Goal: Task Accomplishment & Management: Complete application form

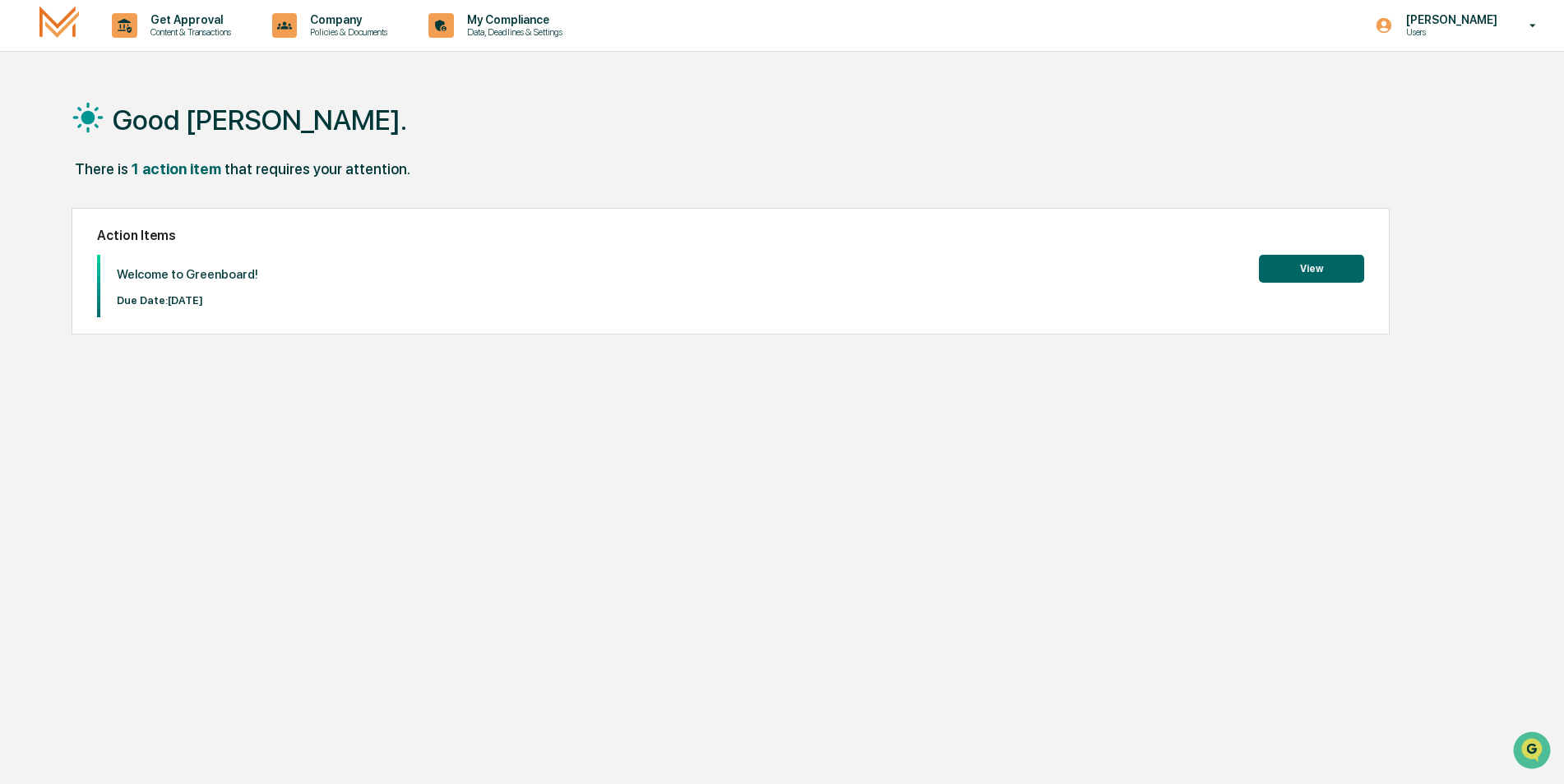
click at [1310, 270] on button "View" at bounding box center [1311, 268] width 105 height 28
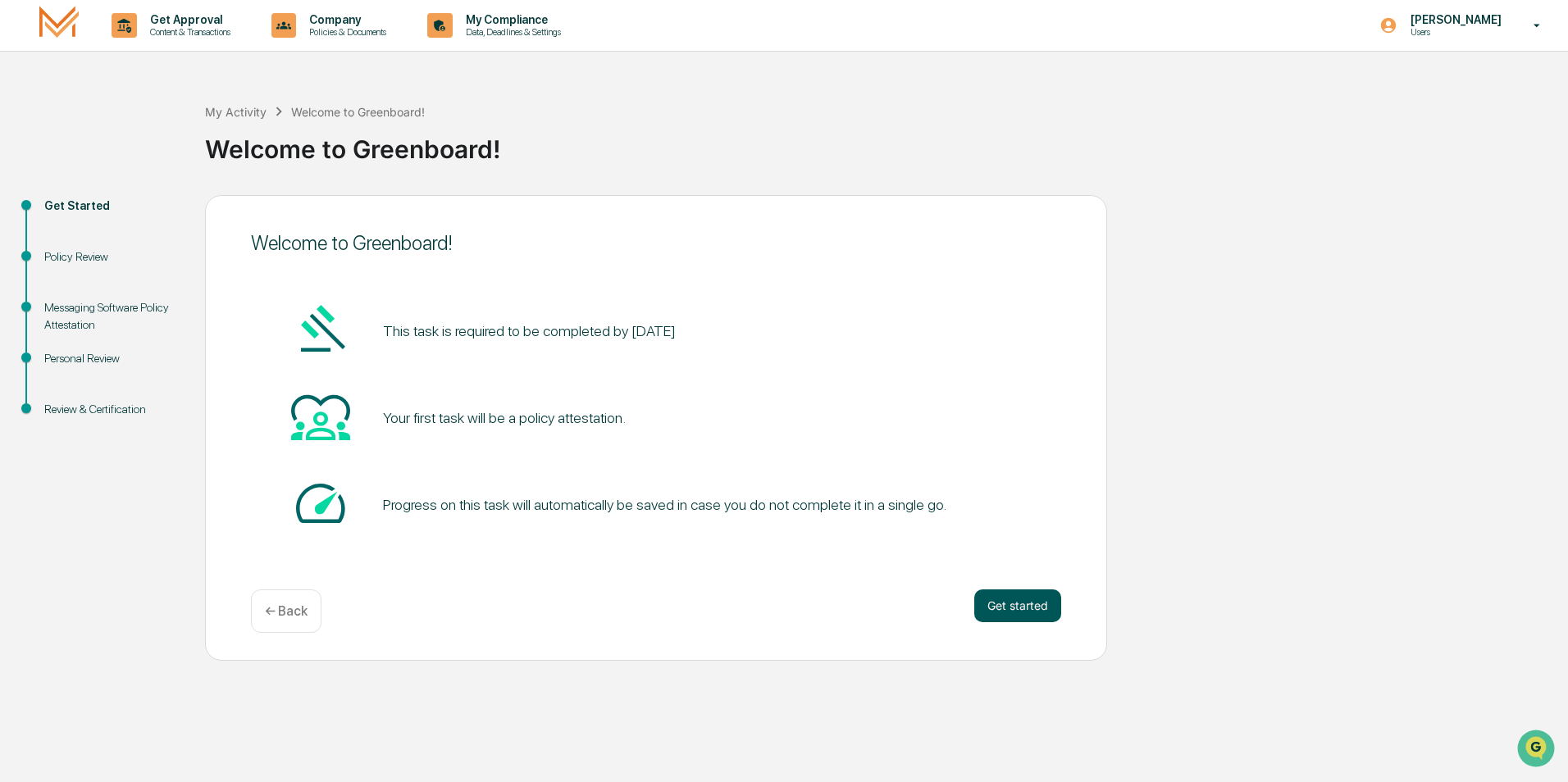
click at [1022, 602] on button "Get started" at bounding box center [1018, 606] width 87 height 33
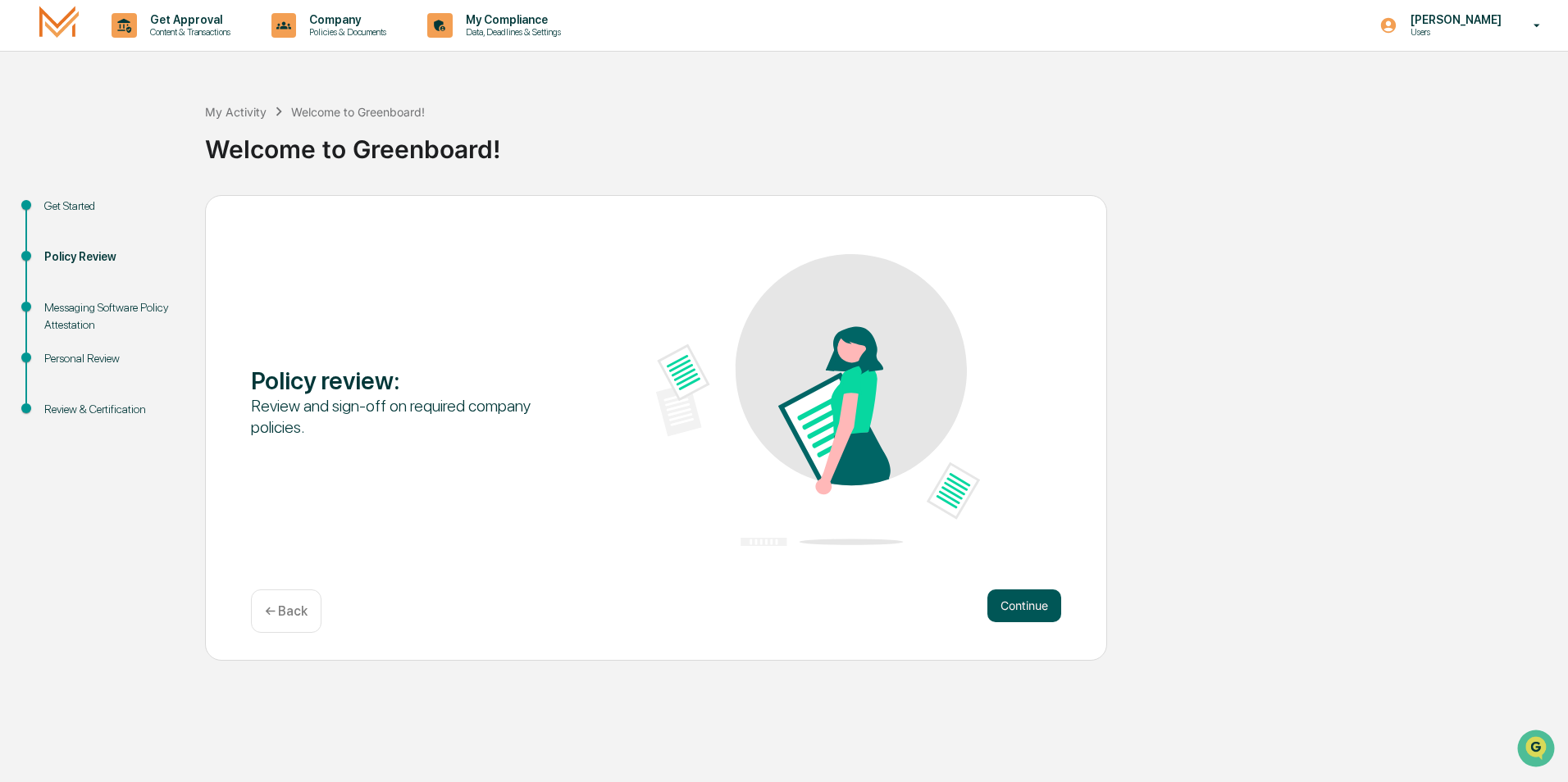
click at [1018, 606] on button "Continue" at bounding box center [1024, 606] width 74 height 33
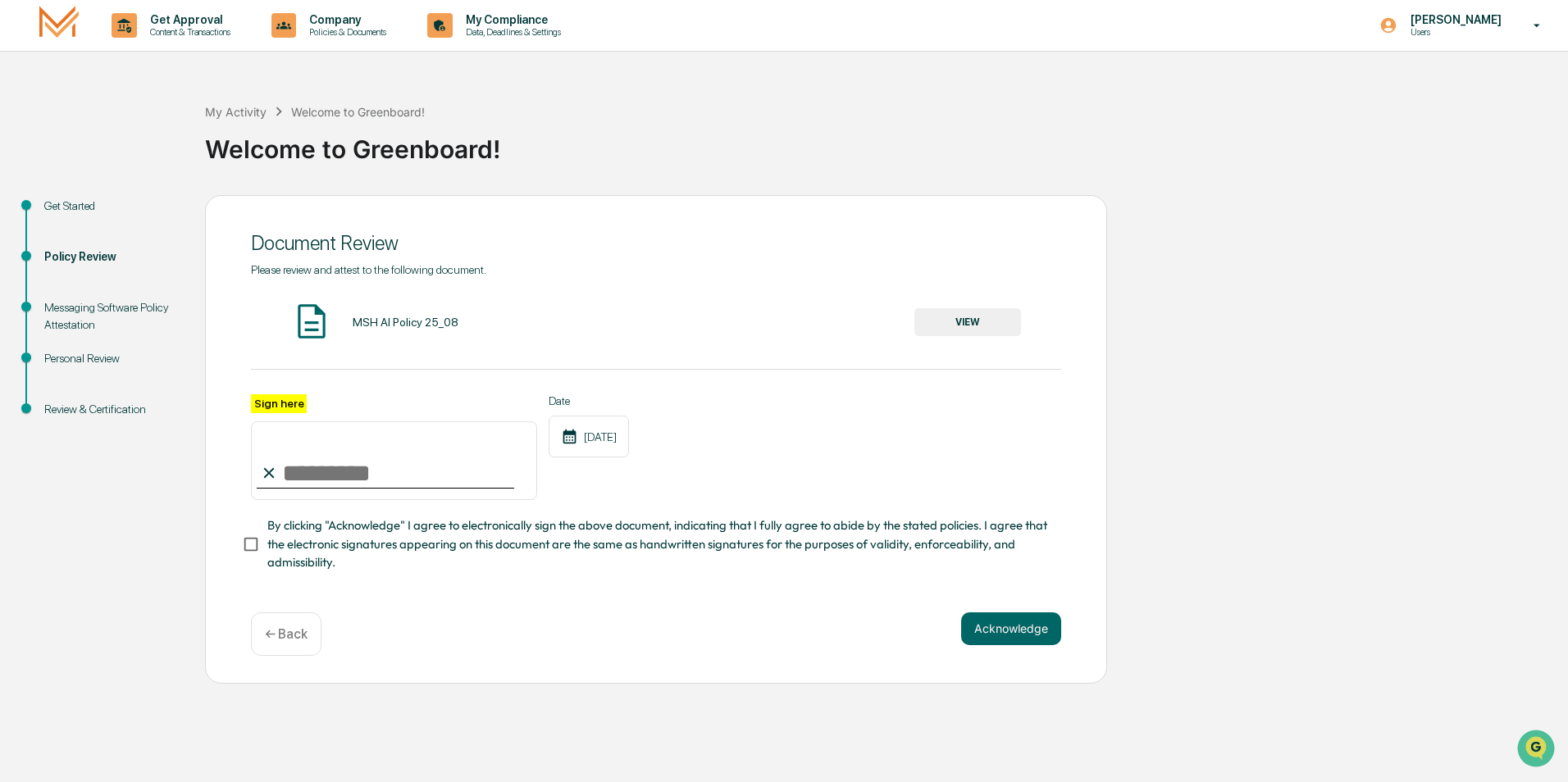
click at [362, 476] on input "Sign here" at bounding box center [394, 461] width 286 height 79
click at [283, 470] on input "**********" at bounding box center [394, 461] width 286 height 79
type input "**********"
click at [954, 321] on button "VIEW" at bounding box center [967, 321] width 107 height 28
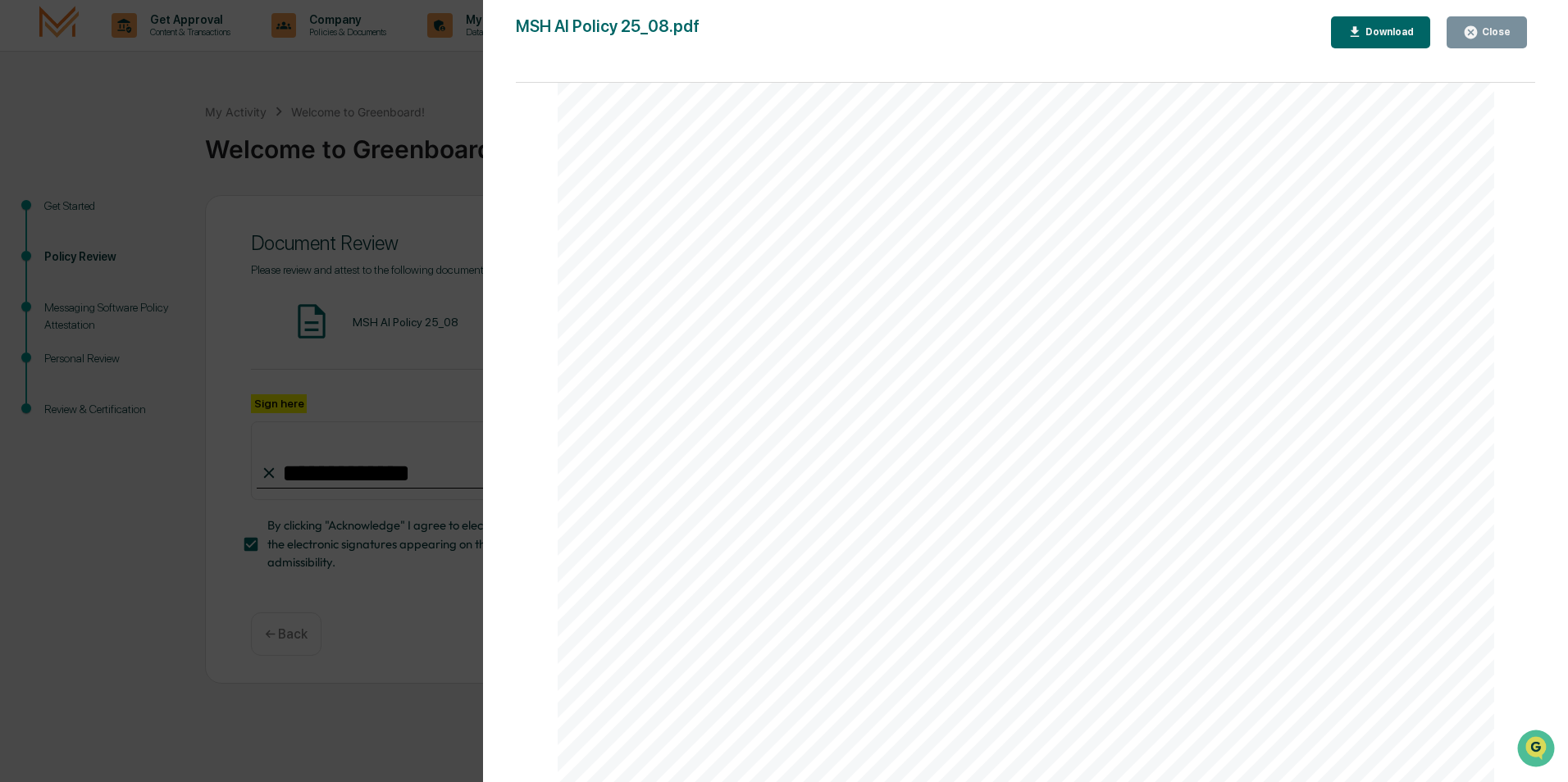
scroll to position [3082, 0]
click at [689, 603] on div "AI Policy Generative Artificial Intelligence [PERSON_NAME] & Co., Member FINRA/…" at bounding box center [1026, 176] width 938 height 1213
click at [685, 617] on div "AI Policy Generative Artificial Intelligence [PERSON_NAME] & Co., Member FINRA/…" at bounding box center [1026, 176] width 938 height 1213
click at [958, 619] on div "AI Policy Generative Artificial Intelligence [PERSON_NAME] & Co., Member FINRA/…" at bounding box center [1026, 176] width 938 height 1213
click at [957, 595] on div "AI Policy Generative Artificial Intelligence [PERSON_NAME] & Co., Member FINRA/…" at bounding box center [1026, 176] width 938 height 1213
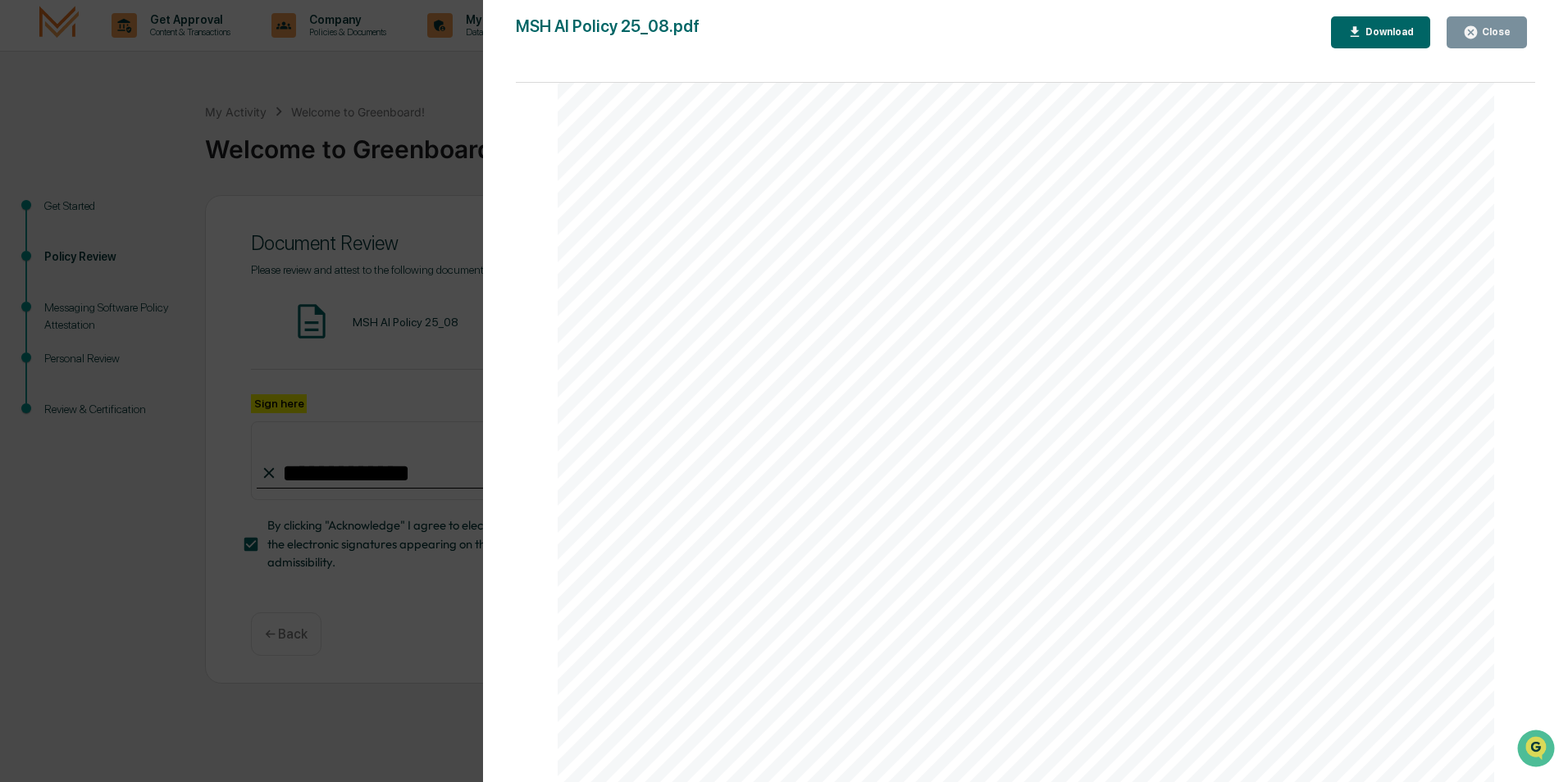
click at [1494, 23] on button "Close" at bounding box center [1487, 32] width 80 height 32
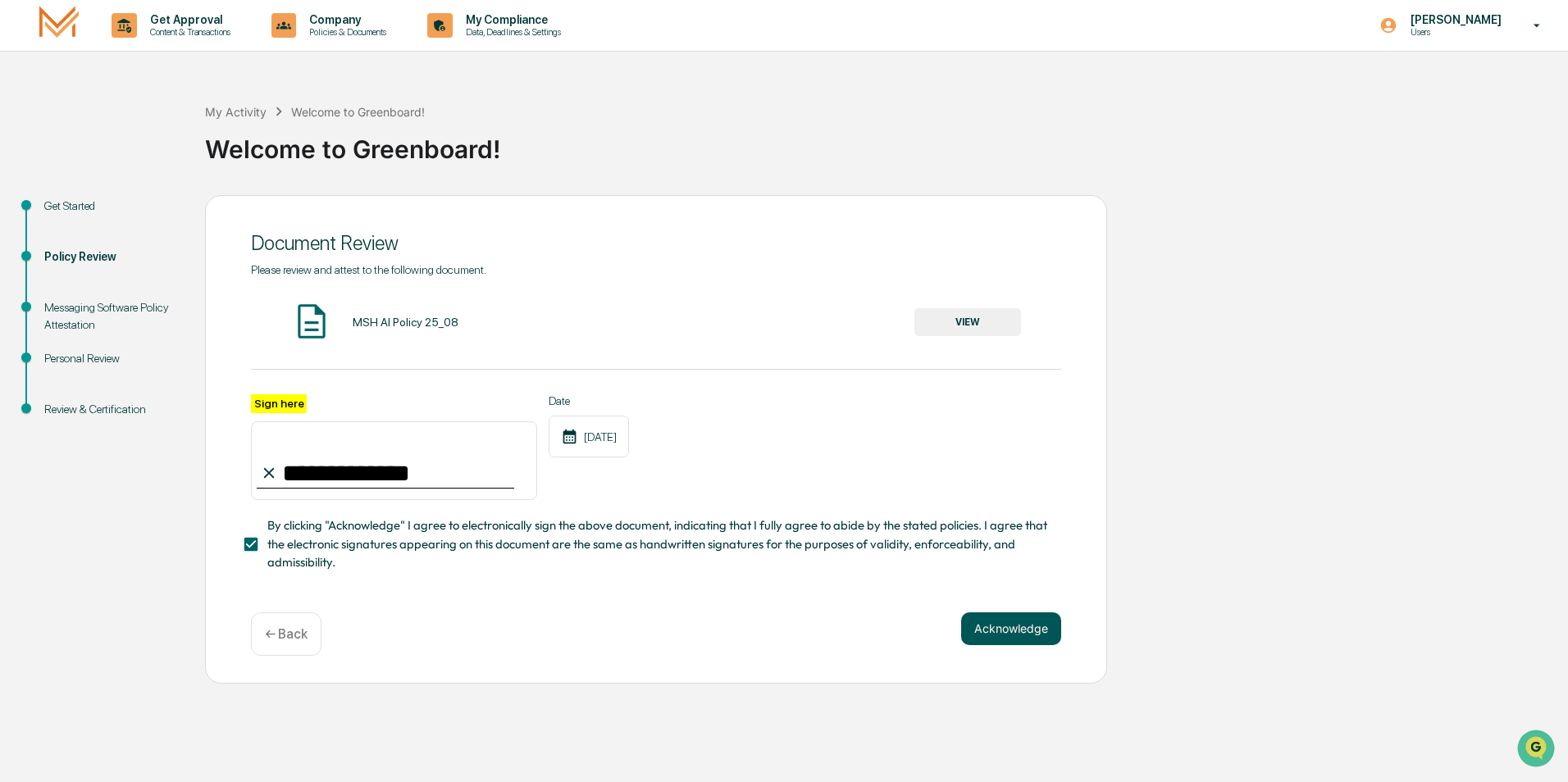
click at [978, 634] on button "Acknowledge" at bounding box center [1011, 628] width 100 height 33
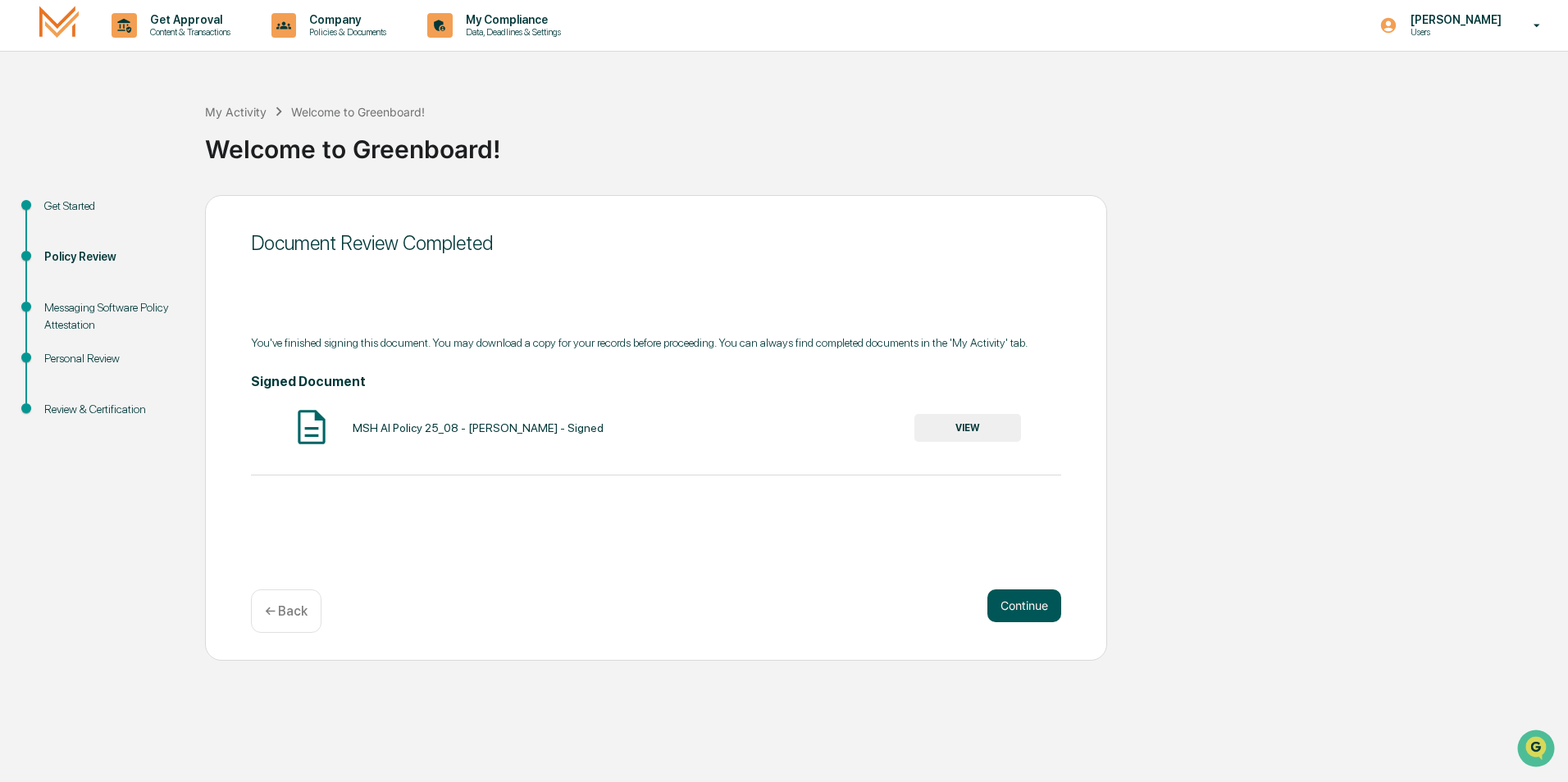
click at [1013, 612] on button "Continue" at bounding box center [1024, 606] width 74 height 33
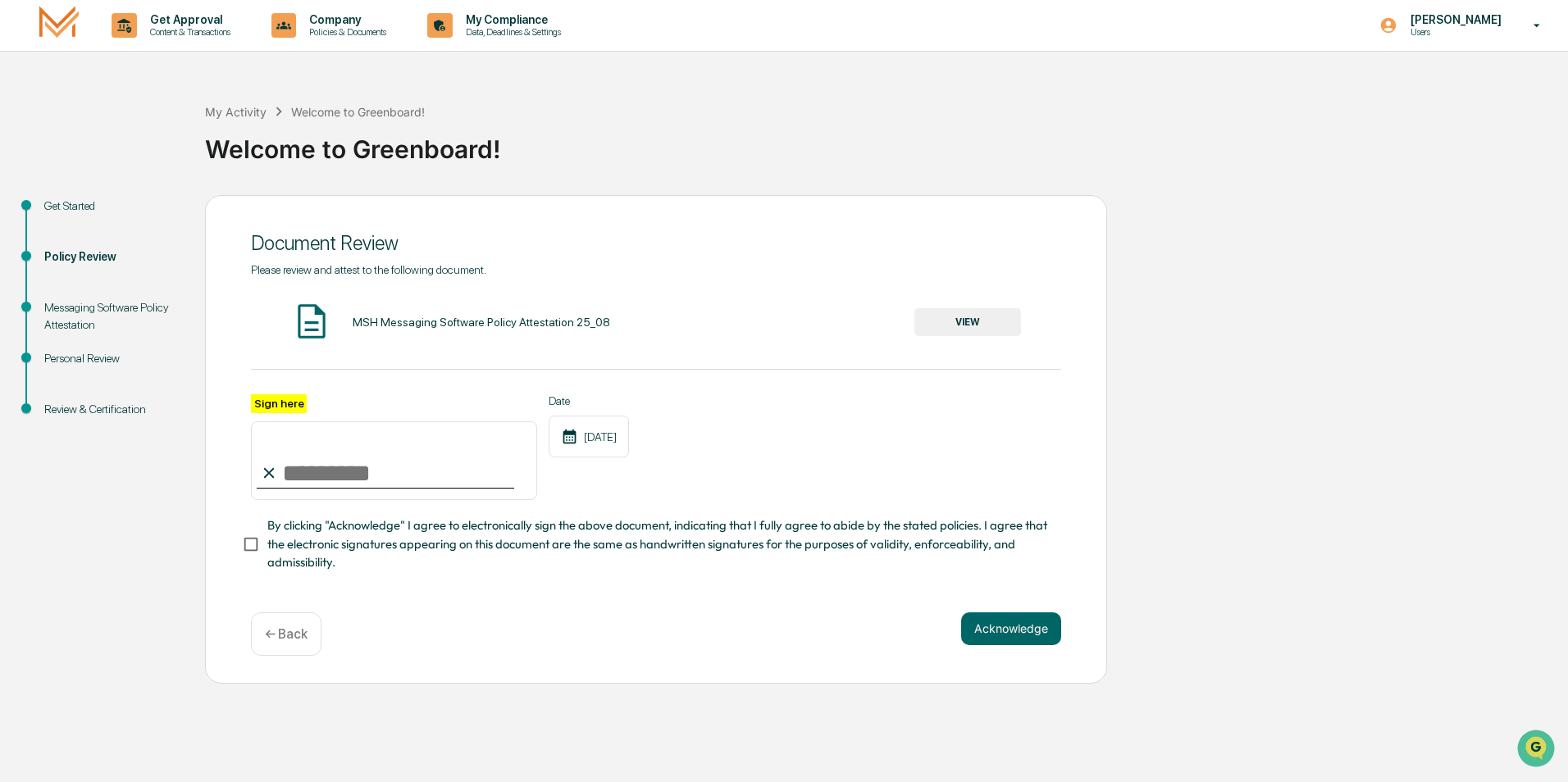
click at [296, 462] on input "Sign here" at bounding box center [394, 461] width 286 height 79
type input "**********"
click at [993, 630] on button "Acknowledge" at bounding box center [1011, 628] width 100 height 33
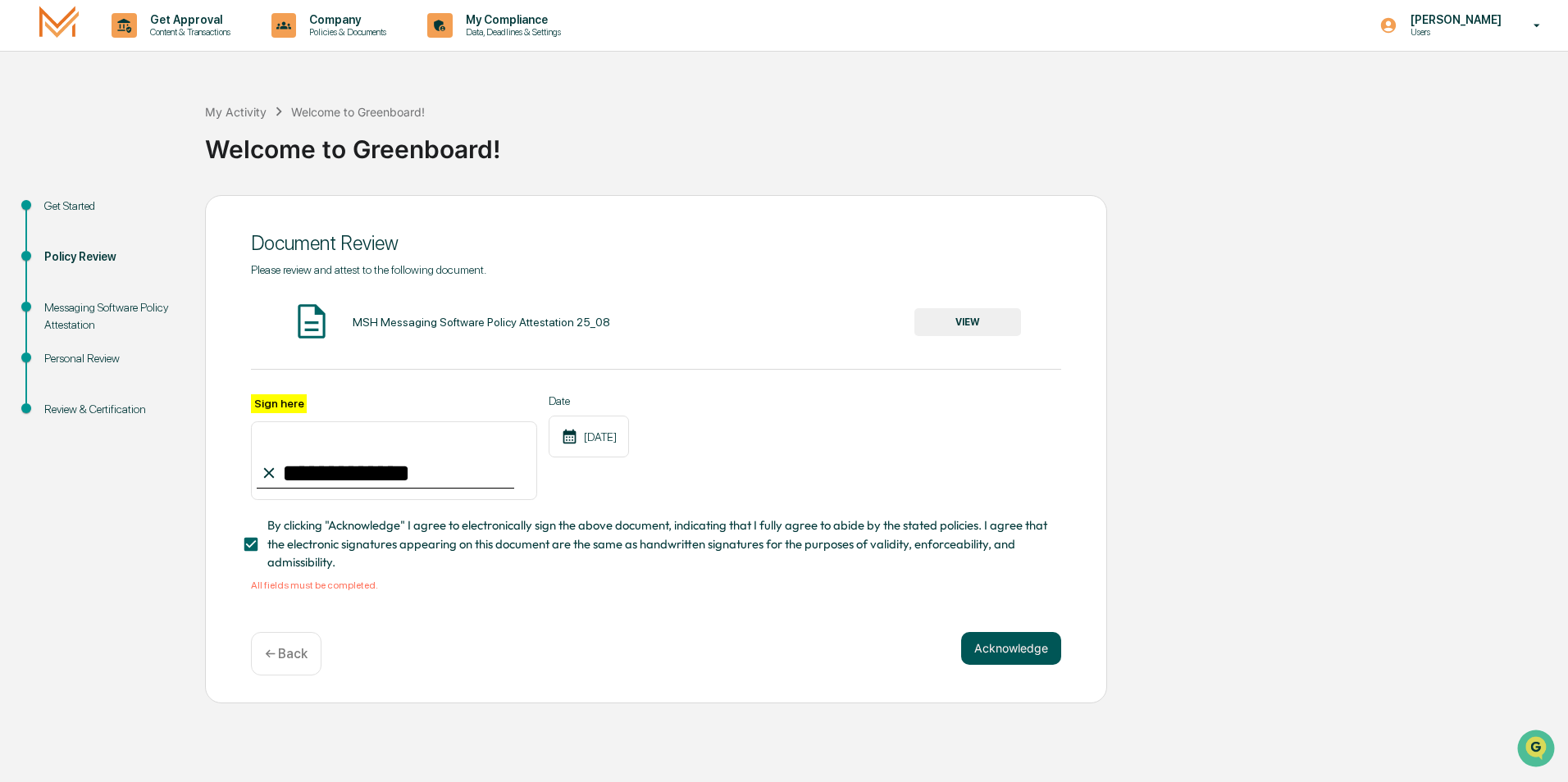
click at [1013, 658] on button "Acknowledge" at bounding box center [1011, 648] width 100 height 33
click at [994, 649] on button "Acknowledge" at bounding box center [1011, 648] width 100 height 33
click at [955, 313] on button "VIEW" at bounding box center [967, 321] width 107 height 28
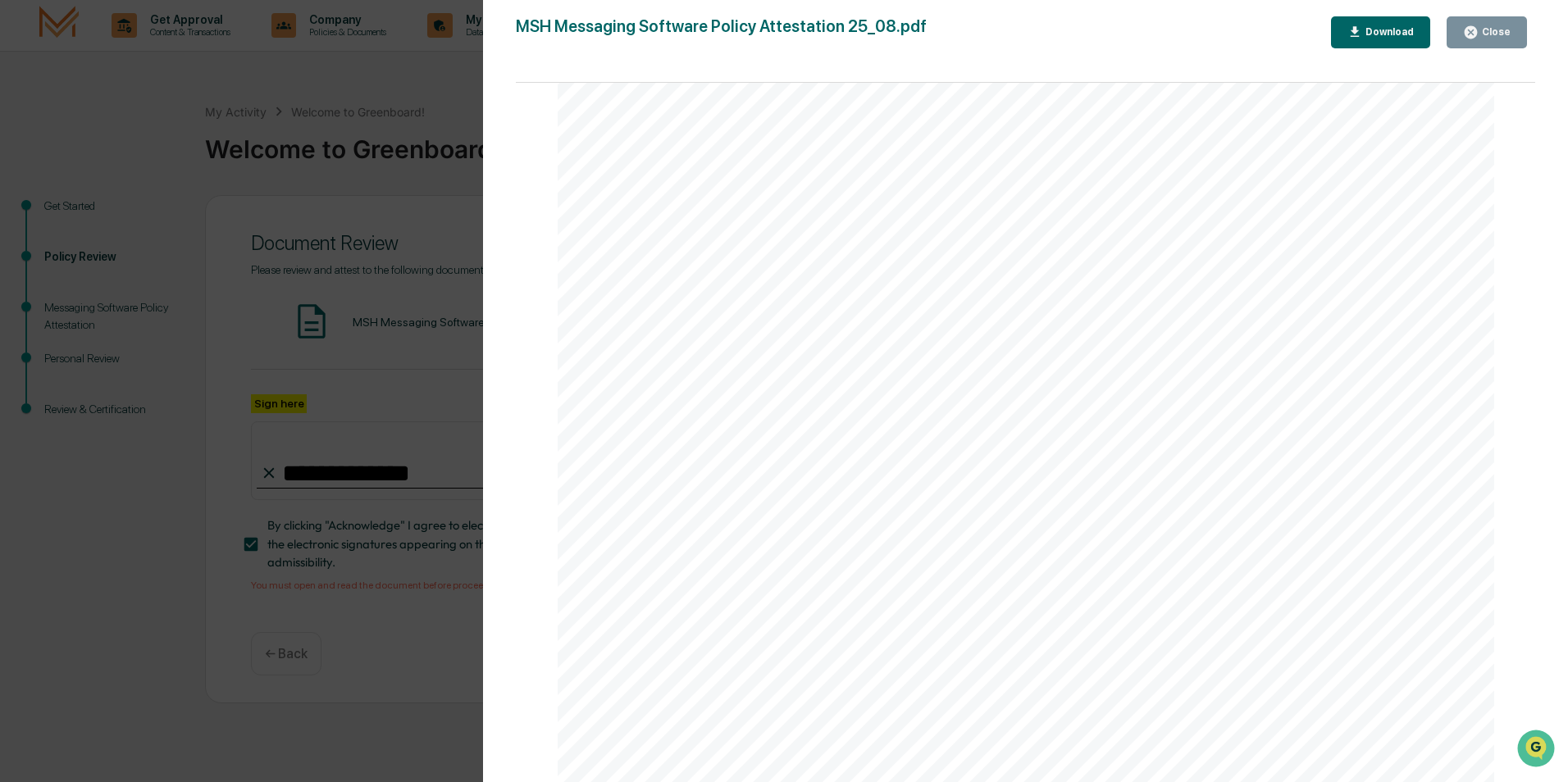
click at [960, 373] on div "Messaging Software Policy Attestation [PERSON_NAME] & Co., Member FINRA/SIPC Pa…" at bounding box center [1026, 176] width 938 height 1213
click at [1491, 39] on div "Close" at bounding box center [1487, 32] width 48 height 15
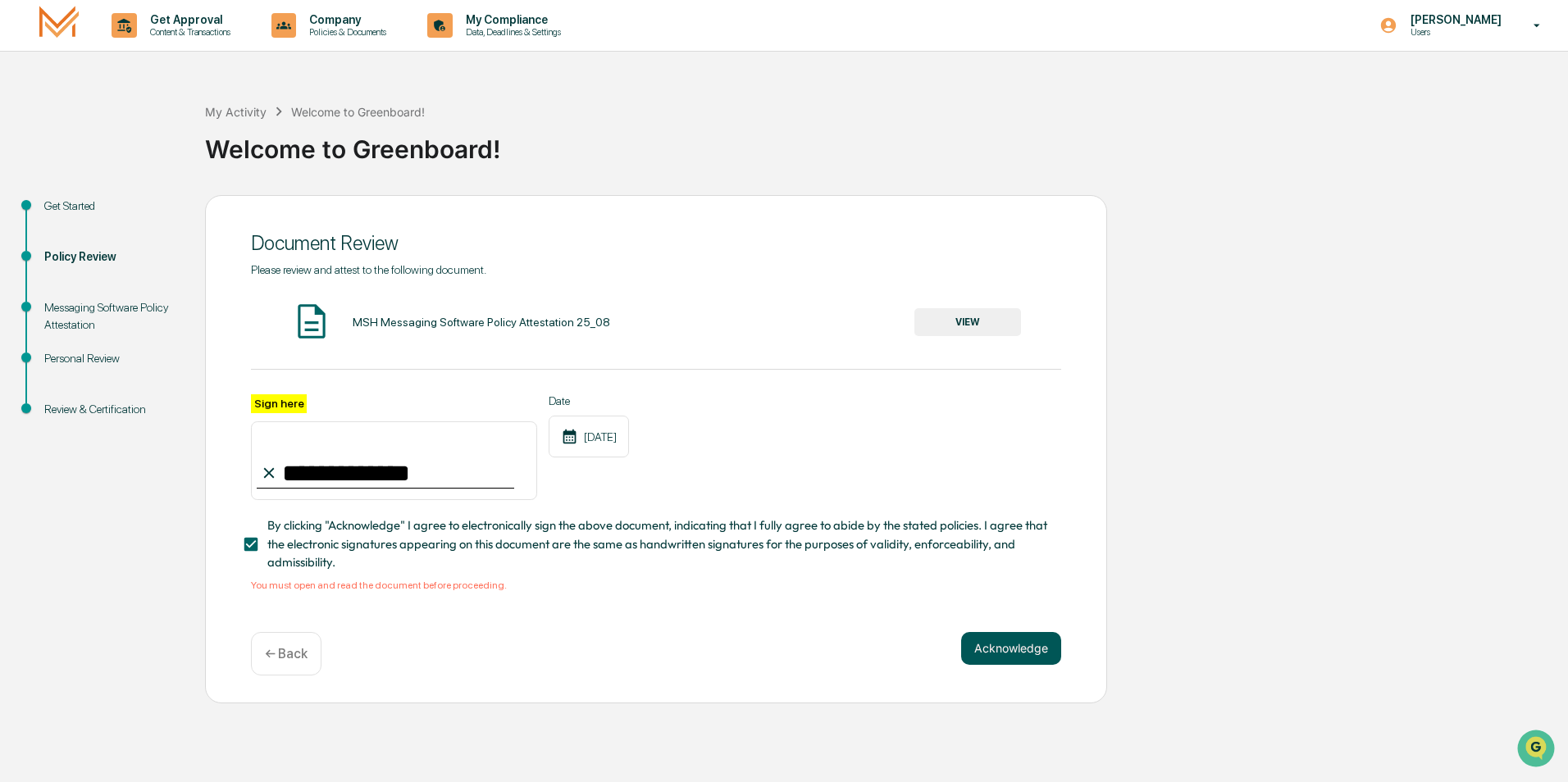
click at [1003, 654] on button "Acknowledge" at bounding box center [1011, 648] width 100 height 33
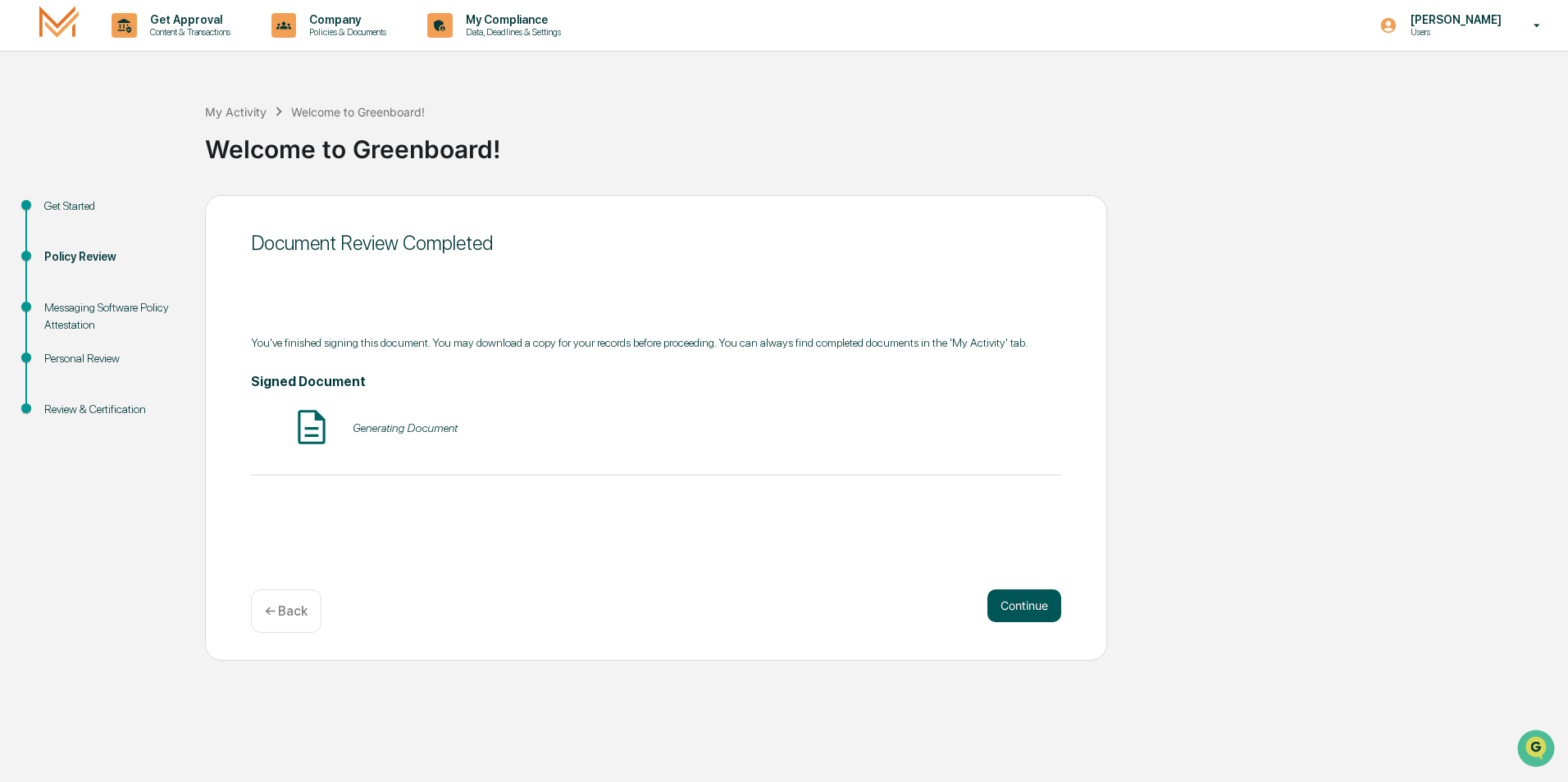
click at [1025, 610] on button "Continue" at bounding box center [1024, 606] width 74 height 33
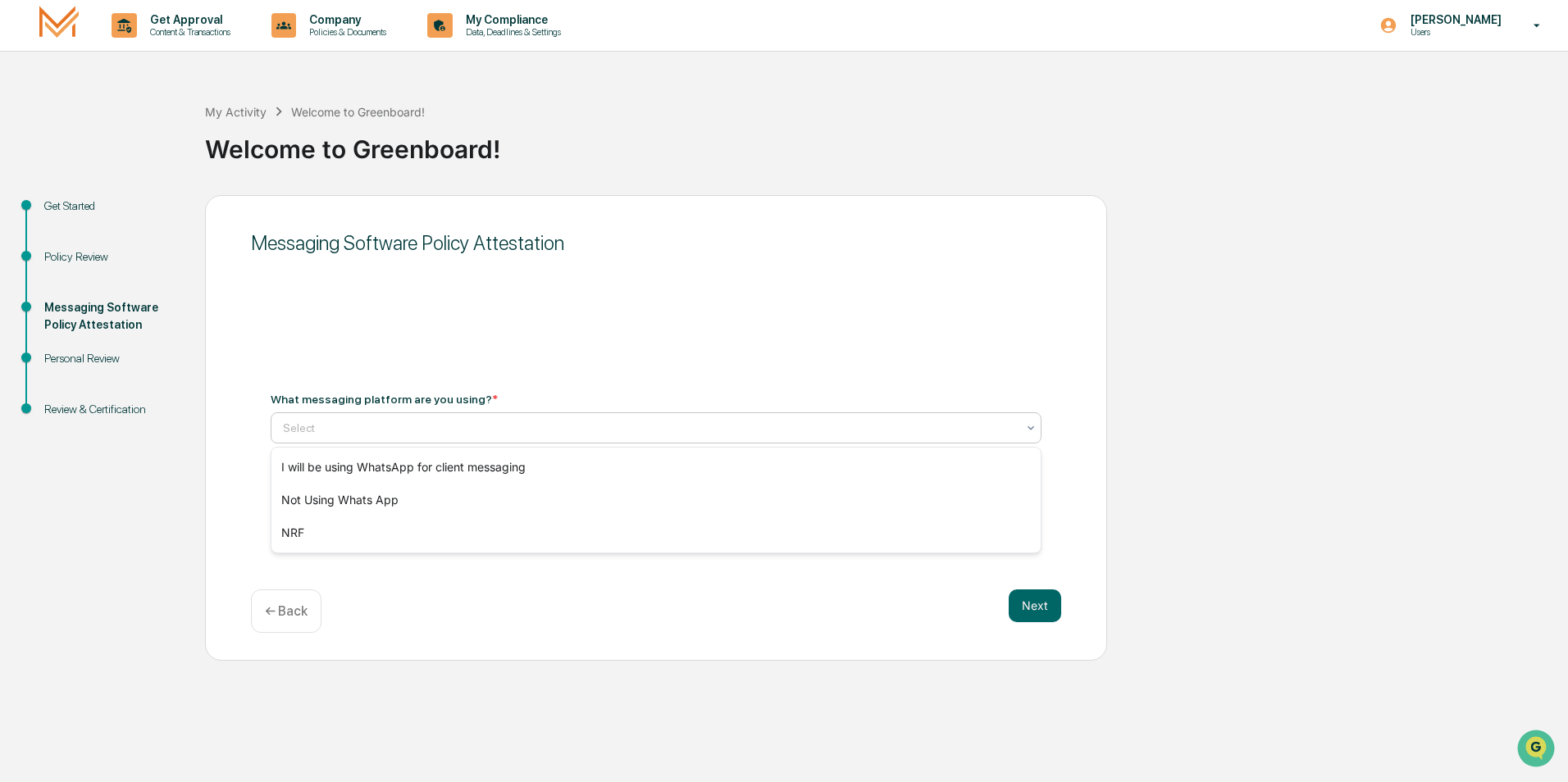
click at [361, 432] on div at bounding box center [649, 428] width 733 height 16
